Goal: Transaction & Acquisition: Purchase product/service

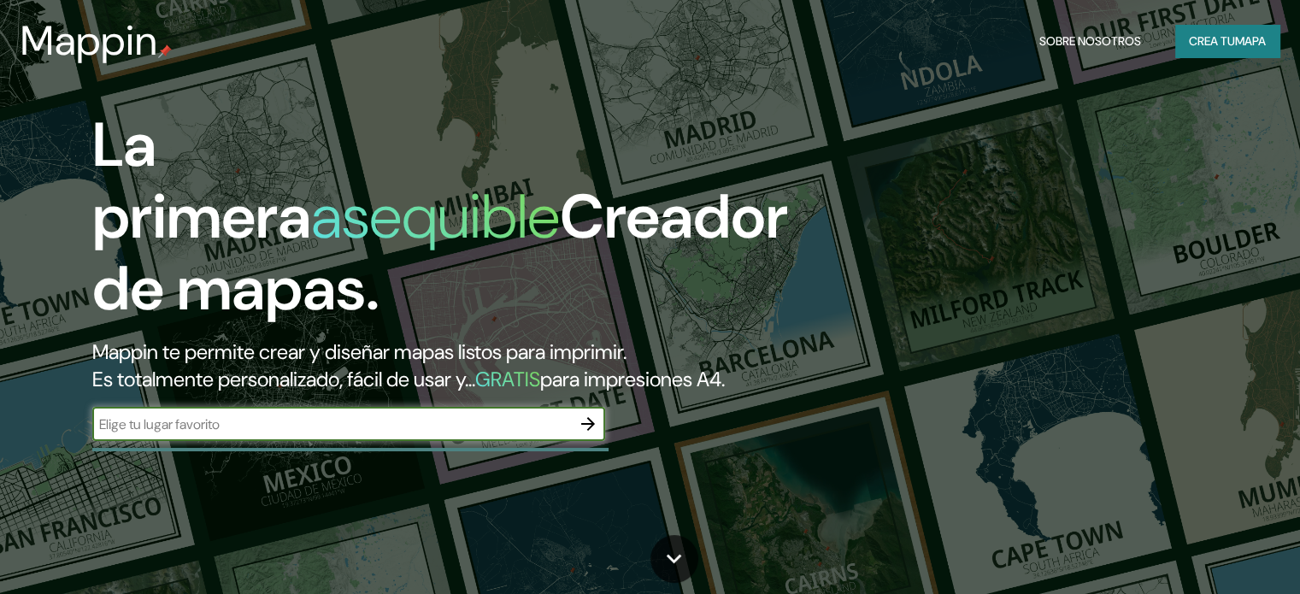
click at [593, 434] on icon "button" at bounding box center [588, 424] width 21 height 21
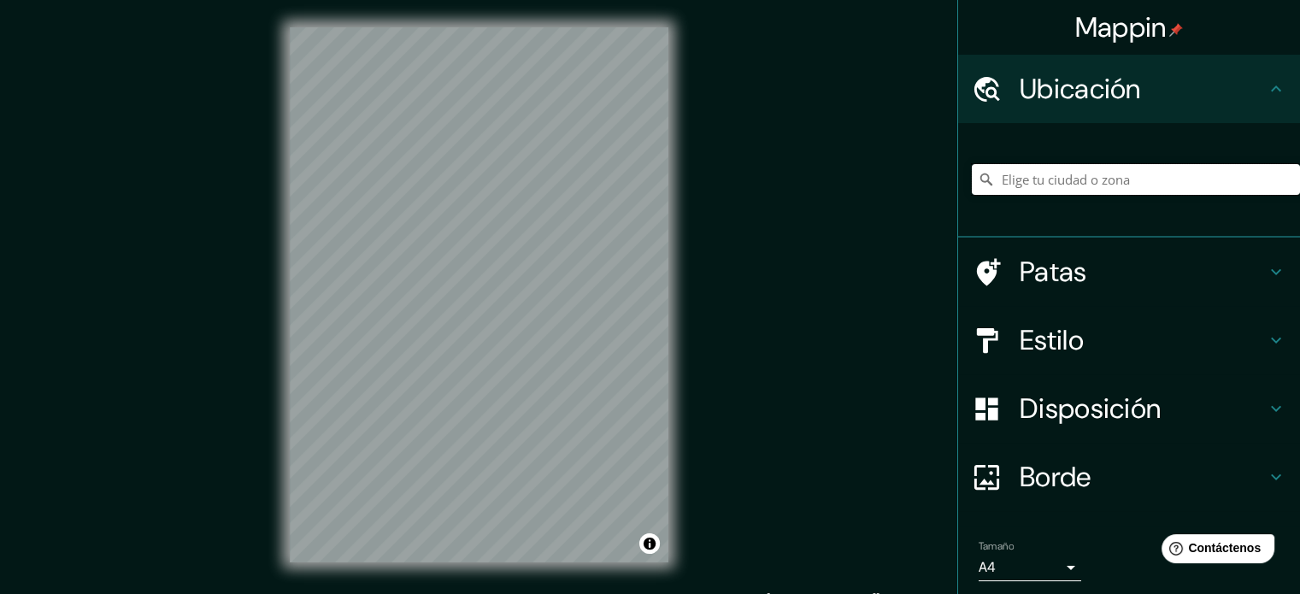
click at [995, 191] on input "Elige tu ciudad o zona" at bounding box center [1136, 179] width 328 height 31
type input "[GEOGRAPHIC_DATA], [GEOGRAPHIC_DATA], [GEOGRAPHIC_DATA], [GEOGRAPHIC_DATA]"
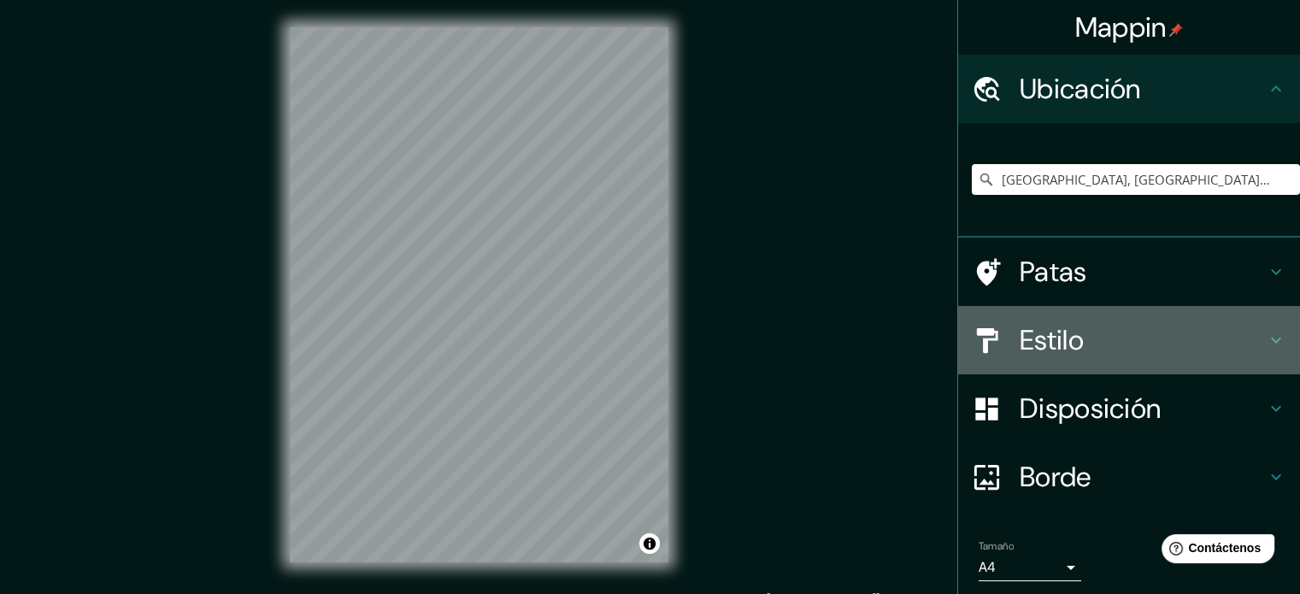
click at [1020, 340] on font "Estilo" at bounding box center [1052, 340] width 64 height 36
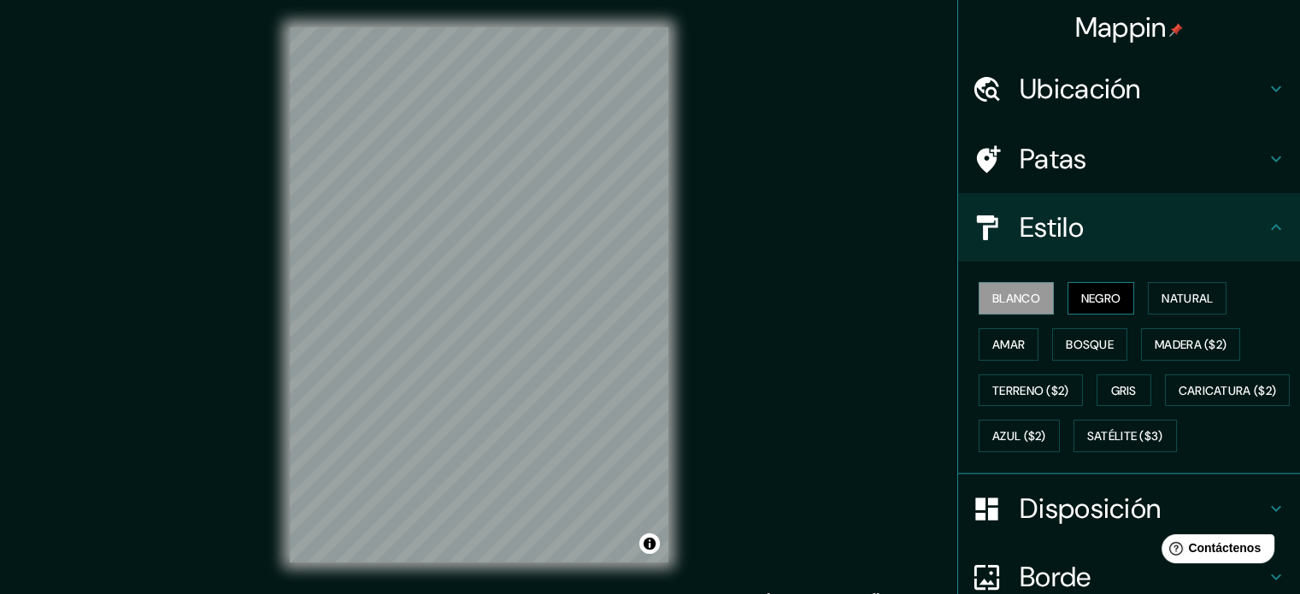
click at [1087, 287] on font "Negro" at bounding box center [1101, 298] width 40 height 22
click at [1005, 291] on font "Blanco" at bounding box center [1017, 298] width 48 height 15
click at [1193, 294] on font "Natural" at bounding box center [1187, 298] width 51 height 15
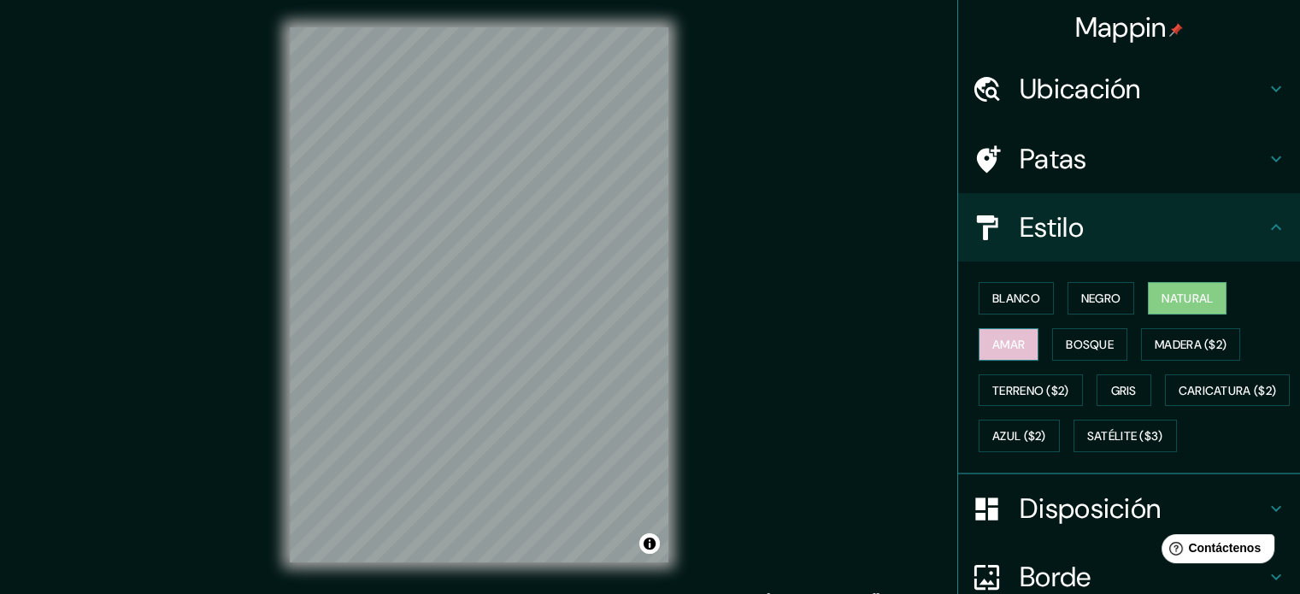
click at [1017, 334] on button "Amar" at bounding box center [1009, 344] width 60 height 32
click at [1072, 334] on font "Bosque" at bounding box center [1090, 344] width 48 height 22
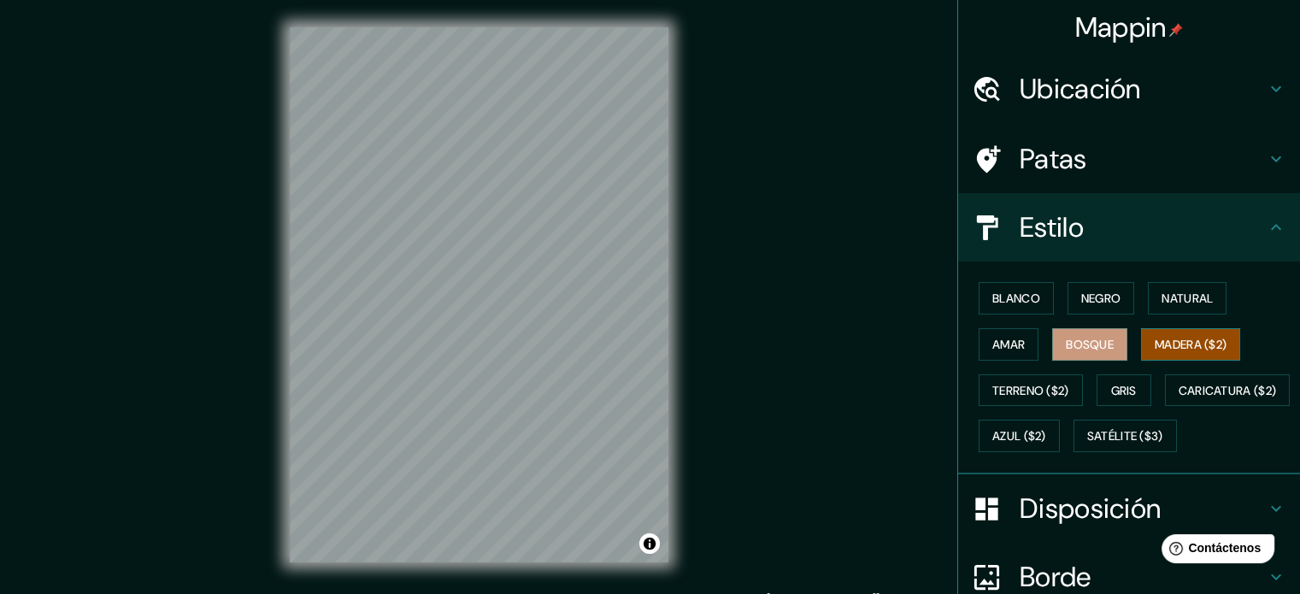
click at [1200, 341] on font "Madera ($2)" at bounding box center [1191, 344] width 72 height 15
click at [1121, 380] on font "Gris" at bounding box center [1124, 391] width 26 height 22
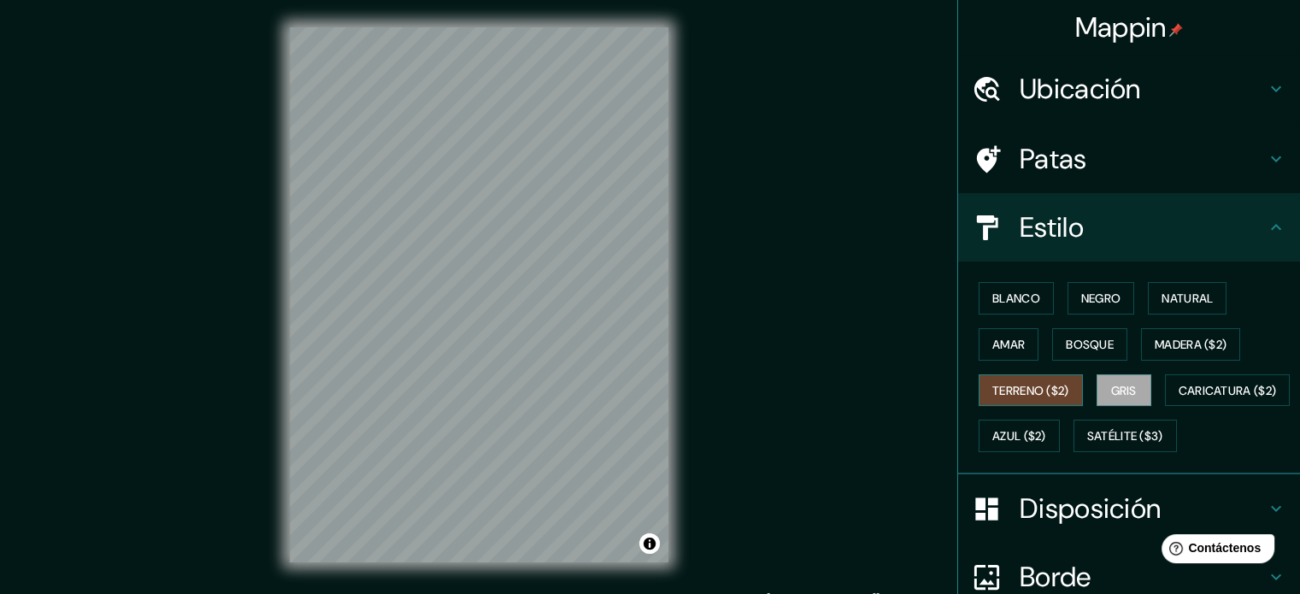
click at [1010, 403] on button "Terreno ($2)" at bounding box center [1031, 390] width 104 height 32
click at [1179, 402] on font "Caricatura ($2)" at bounding box center [1228, 391] width 98 height 22
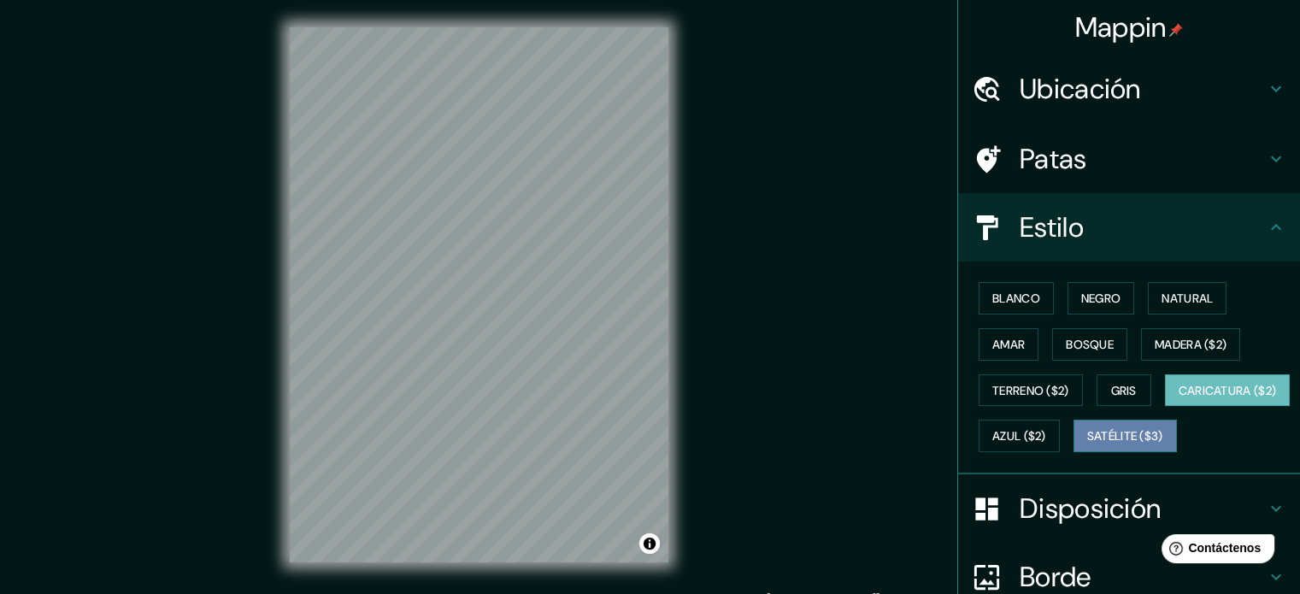
click at [1087, 445] on font "Satélite ($3)" at bounding box center [1125, 436] width 76 height 15
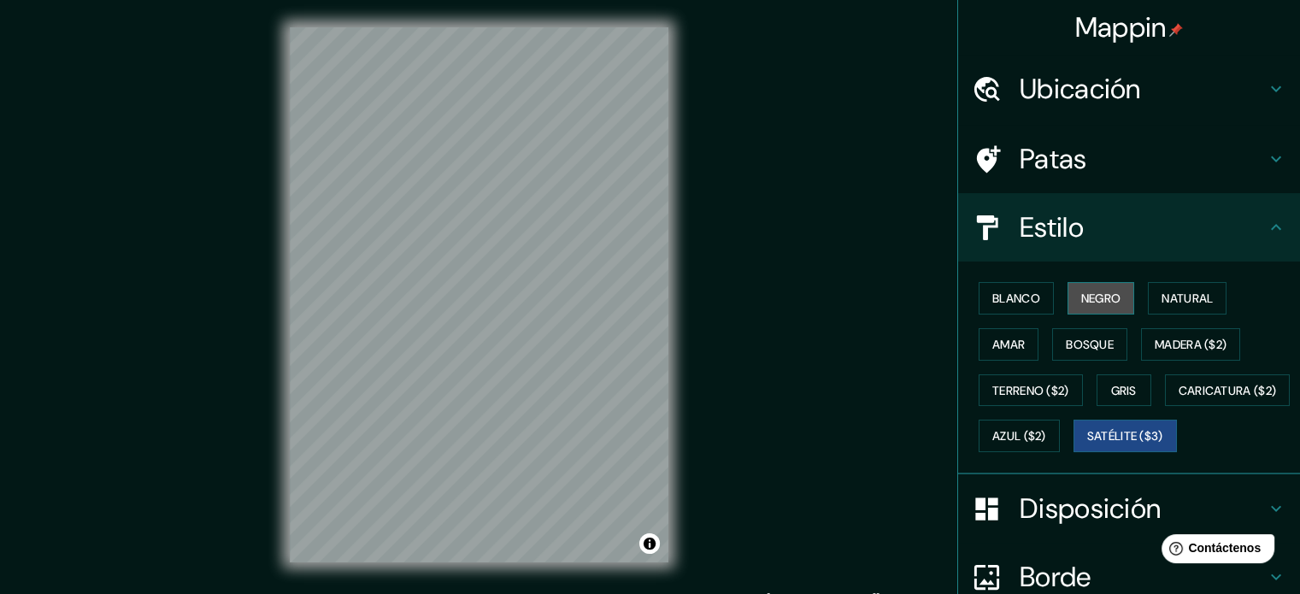
click at [1085, 300] on font "Negro" at bounding box center [1101, 298] width 40 height 15
click at [1087, 445] on font "Satélite ($3)" at bounding box center [1125, 436] width 76 height 15
click at [1088, 299] on font "Negro" at bounding box center [1101, 298] width 40 height 15
